Goal: Information Seeking & Learning: Learn about a topic

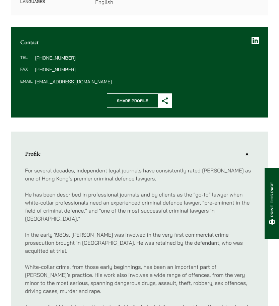
scroll to position [301, 0]
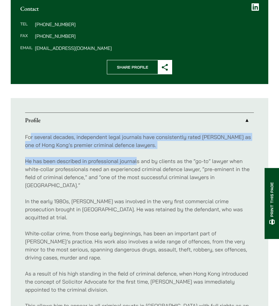
drag, startPoint x: 31, startPoint y: 132, endPoint x: 137, endPoint y: 141, distance: 106.4
click at [136, 142] on div "For several decades, independent legal journals have consistently rated [PERSON…" at bounding box center [139, 253] width 229 height 250
click at [158, 136] on p "For several decades, independent legal journals have consistently rated [PERSON…" at bounding box center [139, 141] width 229 height 16
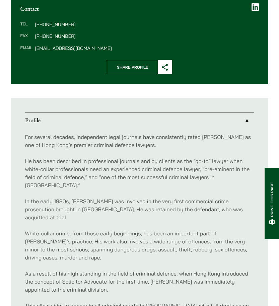
click at [174, 157] on p "He has been described in professional journals and by clients as the “go-to” la…" at bounding box center [139, 173] width 229 height 32
click at [51, 138] on p "For several decades, independent legal journals have consistently rated [PERSON…" at bounding box center [139, 141] width 229 height 16
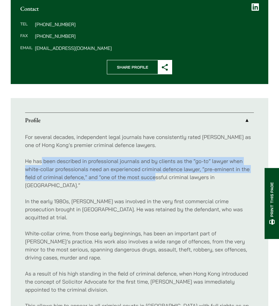
drag, startPoint x: 41, startPoint y: 153, endPoint x: 154, endPoint y: 167, distance: 114.5
click at [154, 167] on p "He has been described in professional journals and by clients as the “go-to” la…" at bounding box center [139, 173] width 229 height 32
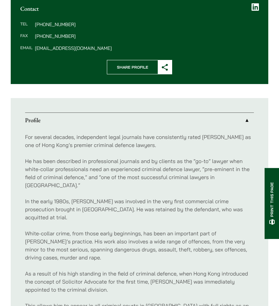
click at [182, 172] on p "He has been described in professional journals and by clients as the “go-to” la…" at bounding box center [139, 173] width 229 height 32
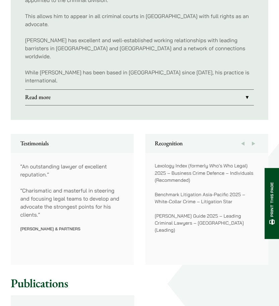
scroll to position [602, 0]
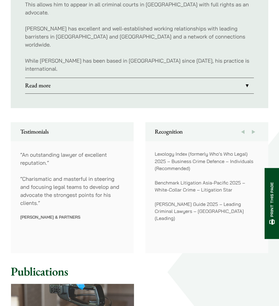
click at [252, 122] on button "Next" at bounding box center [253, 131] width 11 height 19
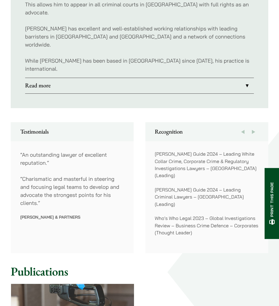
click at [243, 122] on button "Previous" at bounding box center [242, 131] width 11 height 19
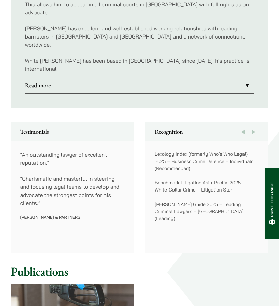
click at [243, 122] on button "Previous" at bounding box center [242, 131] width 11 height 19
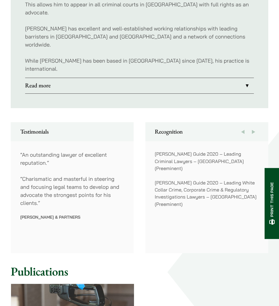
click at [243, 122] on button "Previous" at bounding box center [242, 131] width 11 height 19
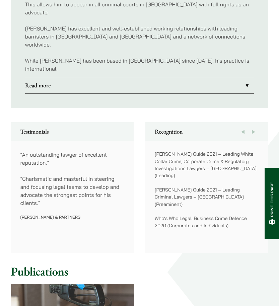
click at [243, 122] on button "Previous" at bounding box center [242, 131] width 11 height 19
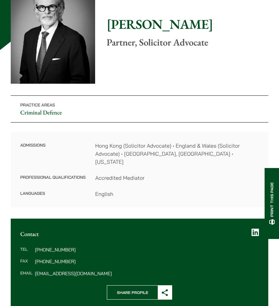
scroll to position [0, 0]
